Goal: Navigation & Orientation: Find specific page/section

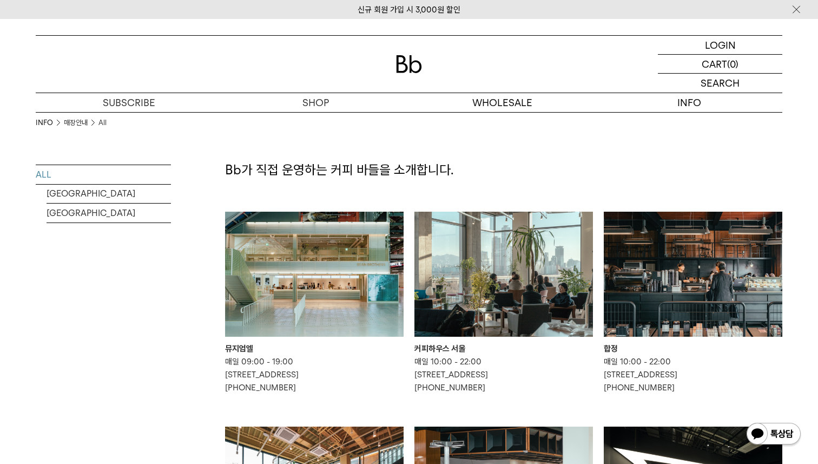
click at [316, 282] on img at bounding box center [314, 274] width 179 height 125
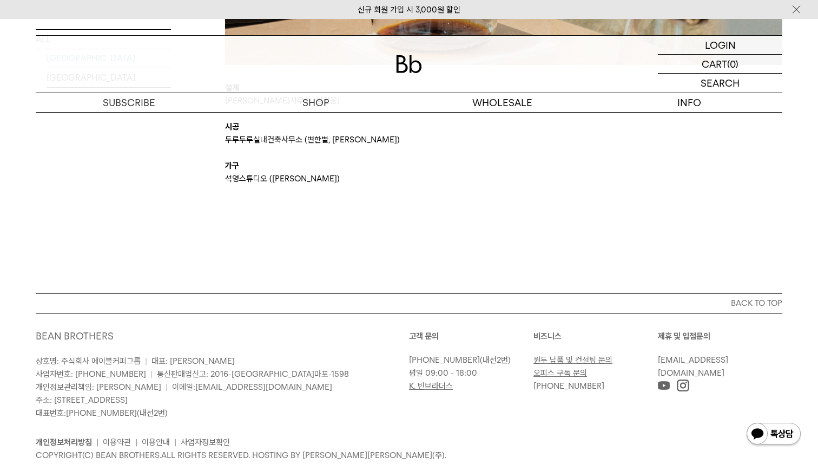
scroll to position [2623, 0]
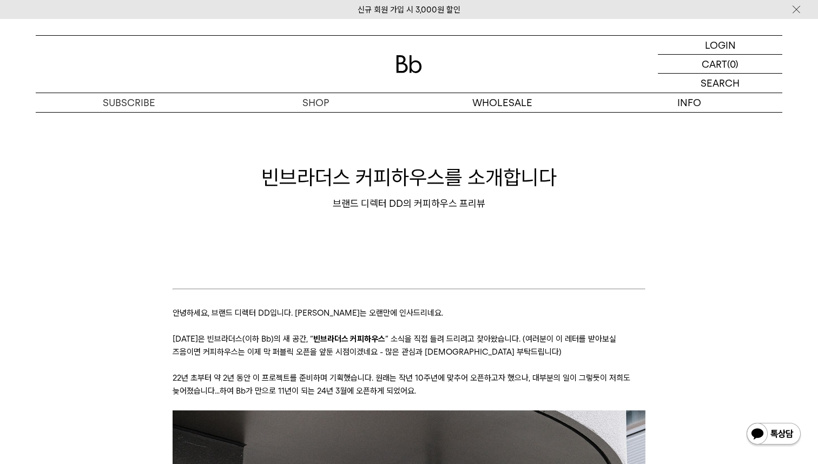
click at [713, 222] on div "빈브라더스 커피하우스를 소개합니다 브랜드 디렉터 DD의 커피하우스 프리뷰" at bounding box center [409, 187] width 747 height 108
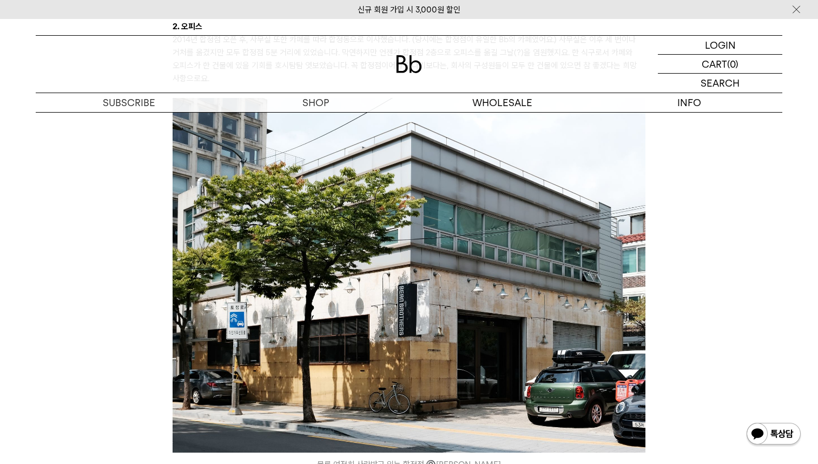
scroll to position [1574, 0]
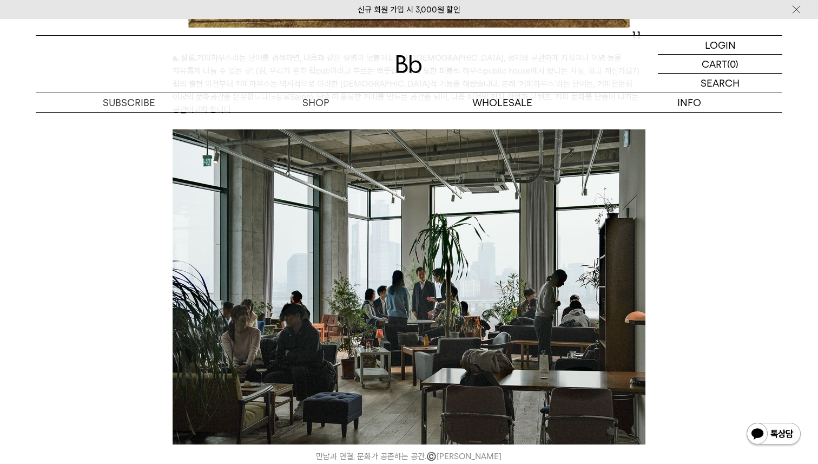
scroll to position [3925, 0]
